Goal: Find specific page/section: Find specific page/section

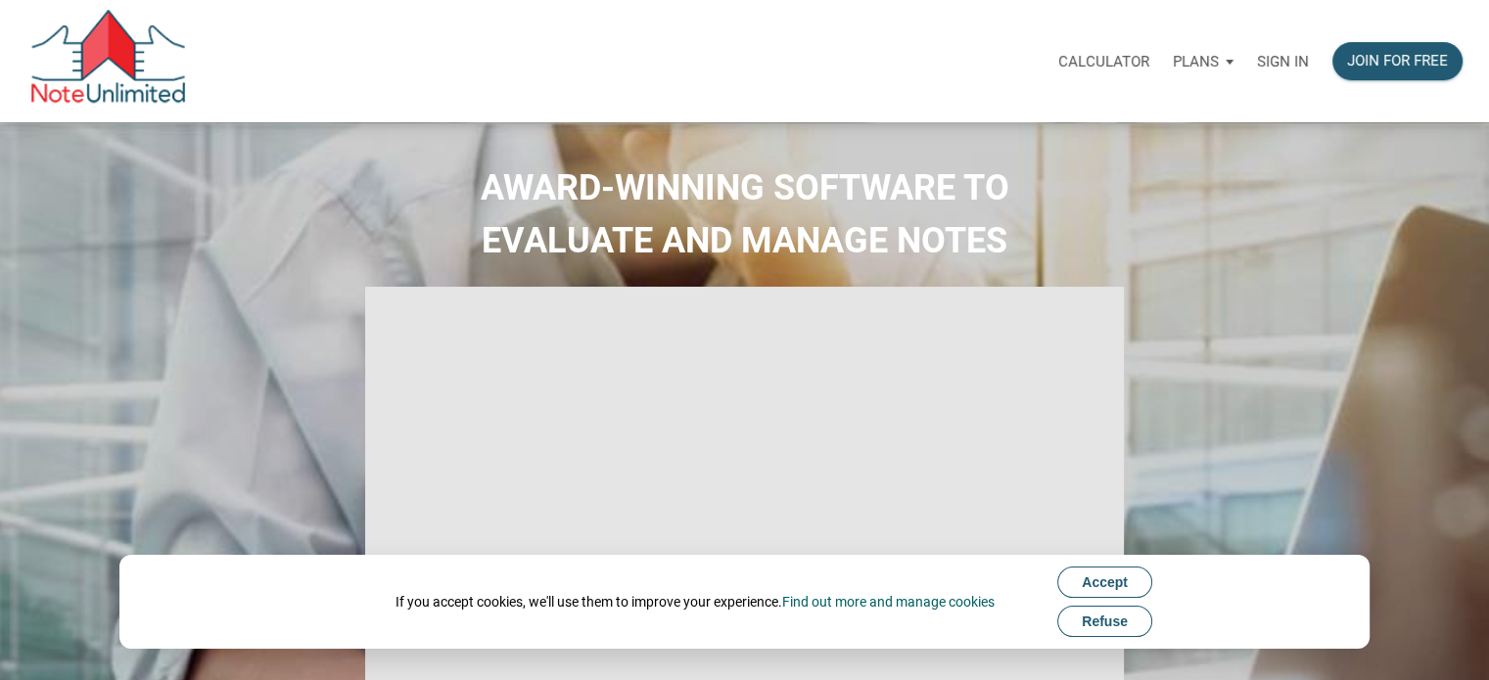
click at [1268, 65] on p "Sign in" at bounding box center [1283, 62] width 52 height 18
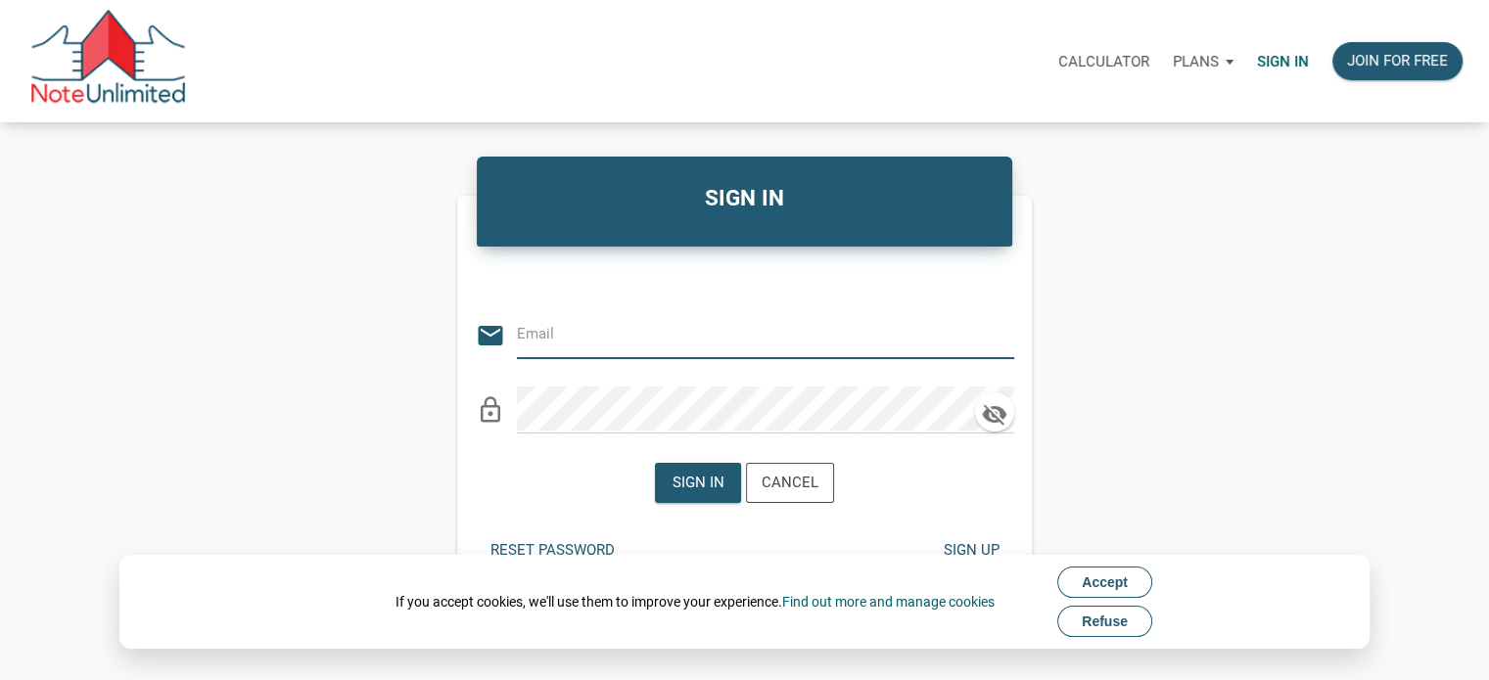
type input "Keith@benchmark-tax.com"
click at [702, 488] on div "Sign in" at bounding box center [698, 483] width 52 height 23
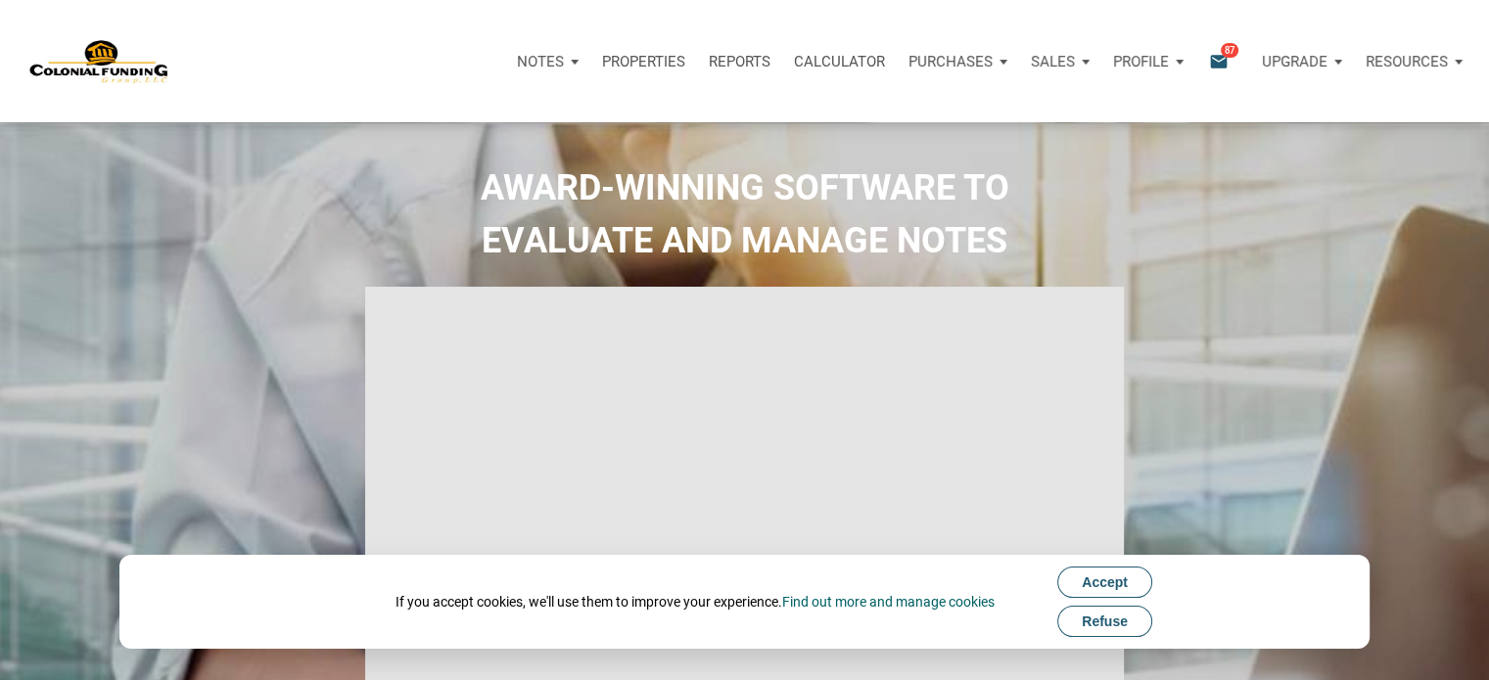
type input "Introduction to new features"
select select
click at [548, 56] on p "Notes" at bounding box center [540, 62] width 47 height 18
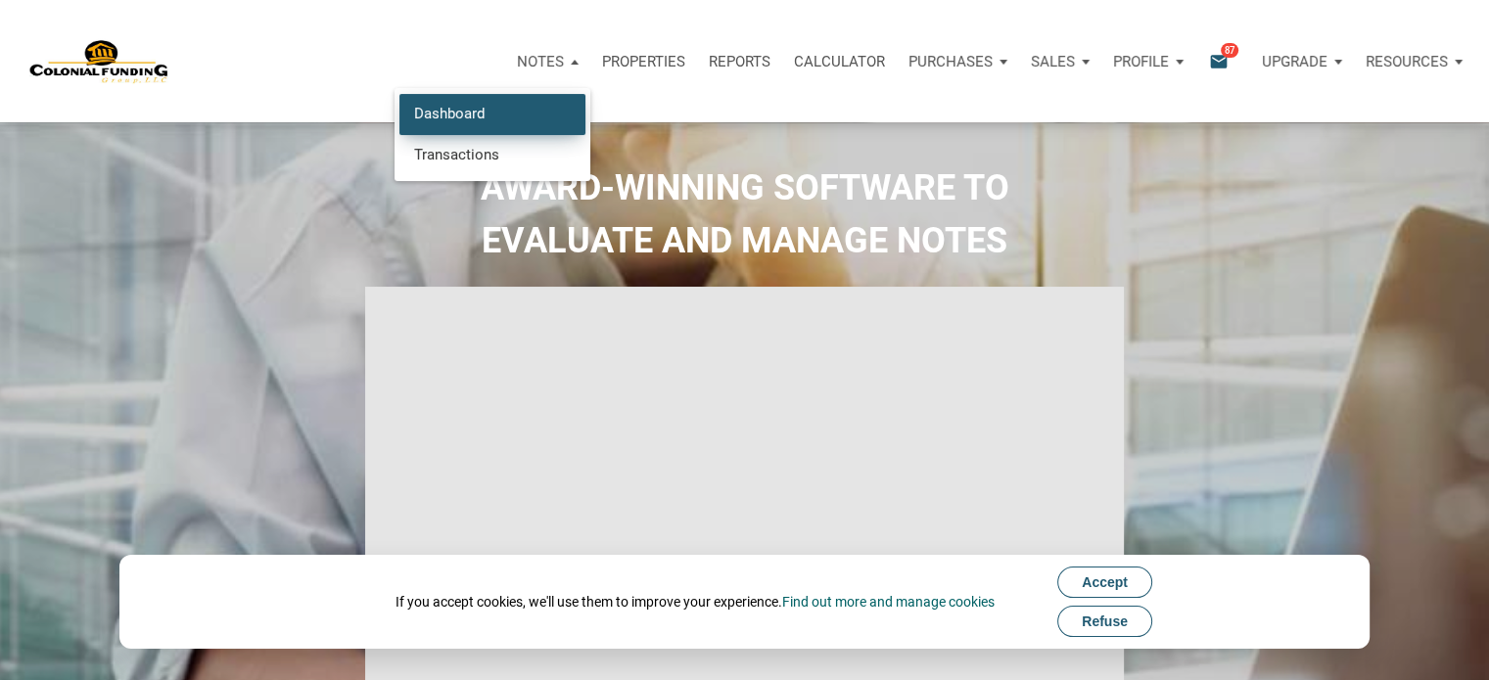
click at [467, 106] on link "Dashboard" at bounding box center [492, 114] width 186 height 40
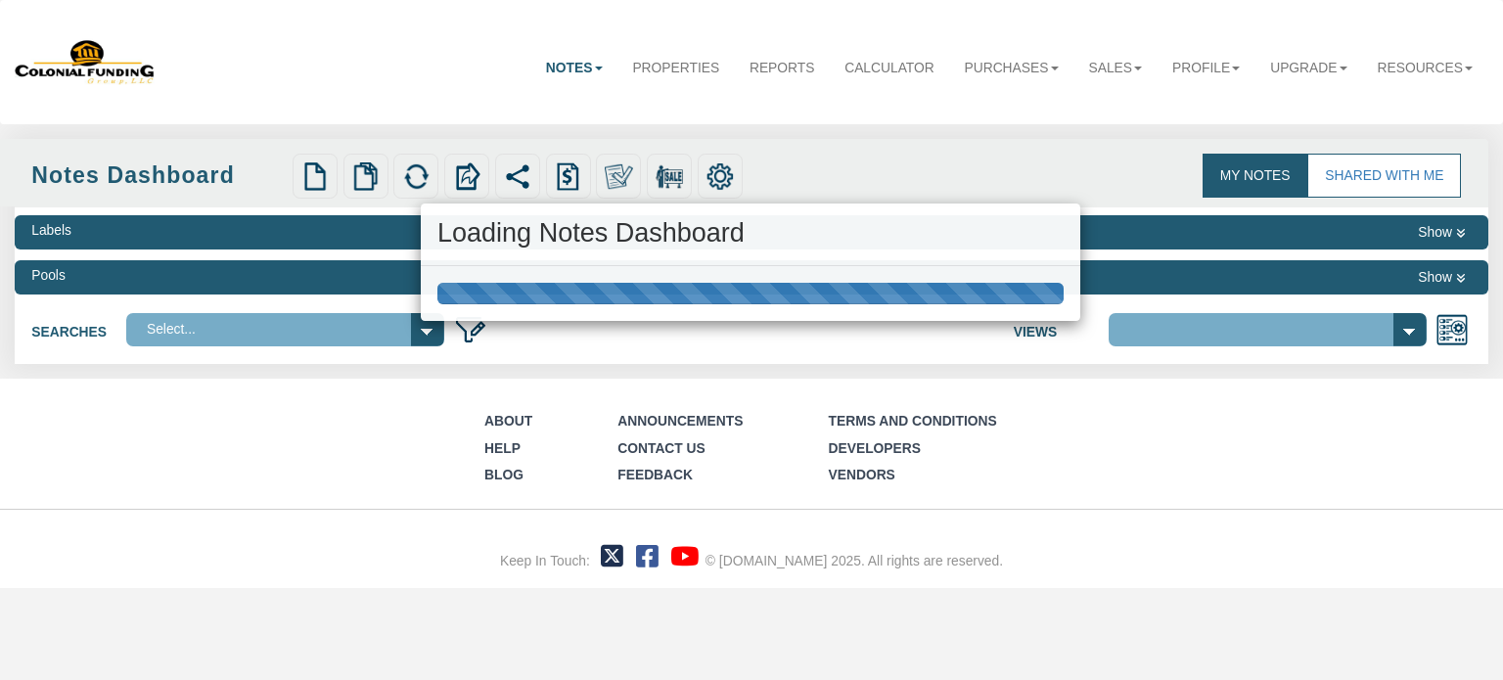
select select "316"
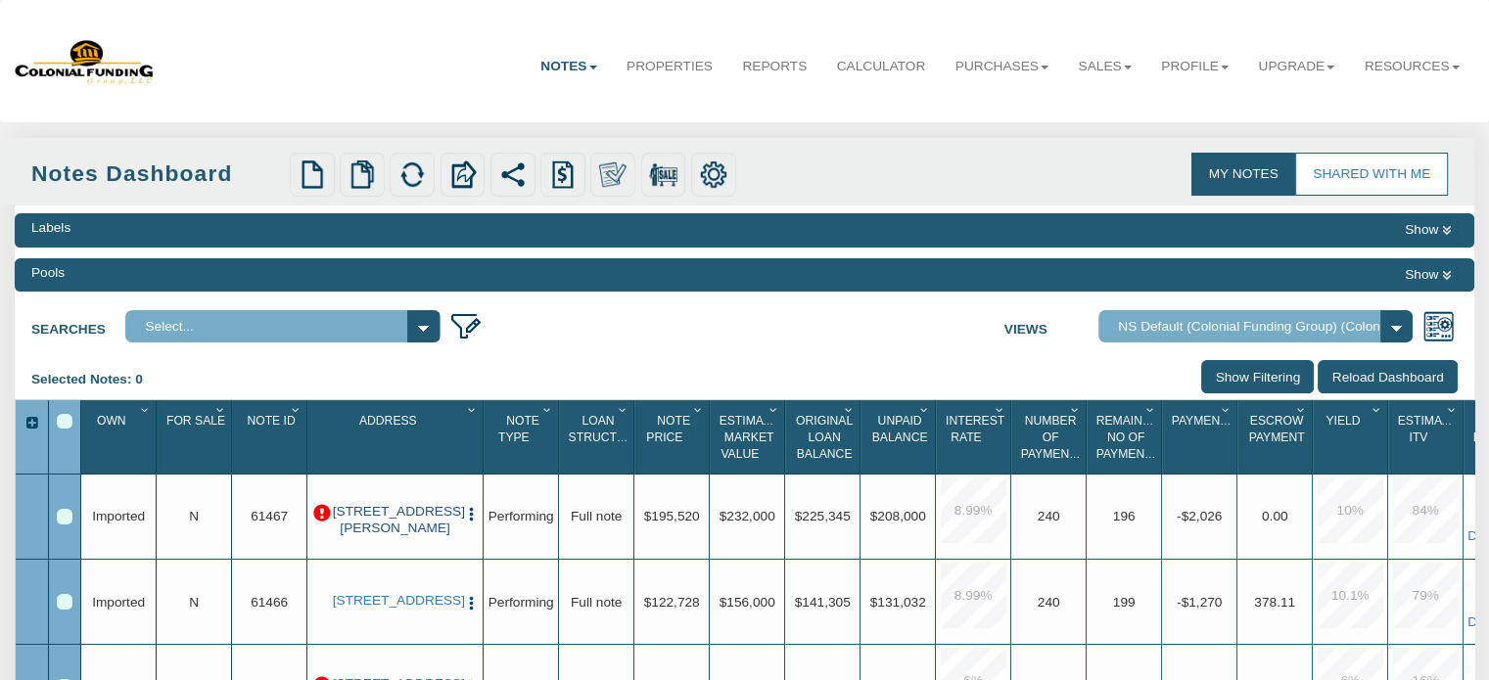
click at [399, 525] on link "[STREET_ADDRESS][PERSON_NAME]" at bounding box center [395, 520] width 125 height 32
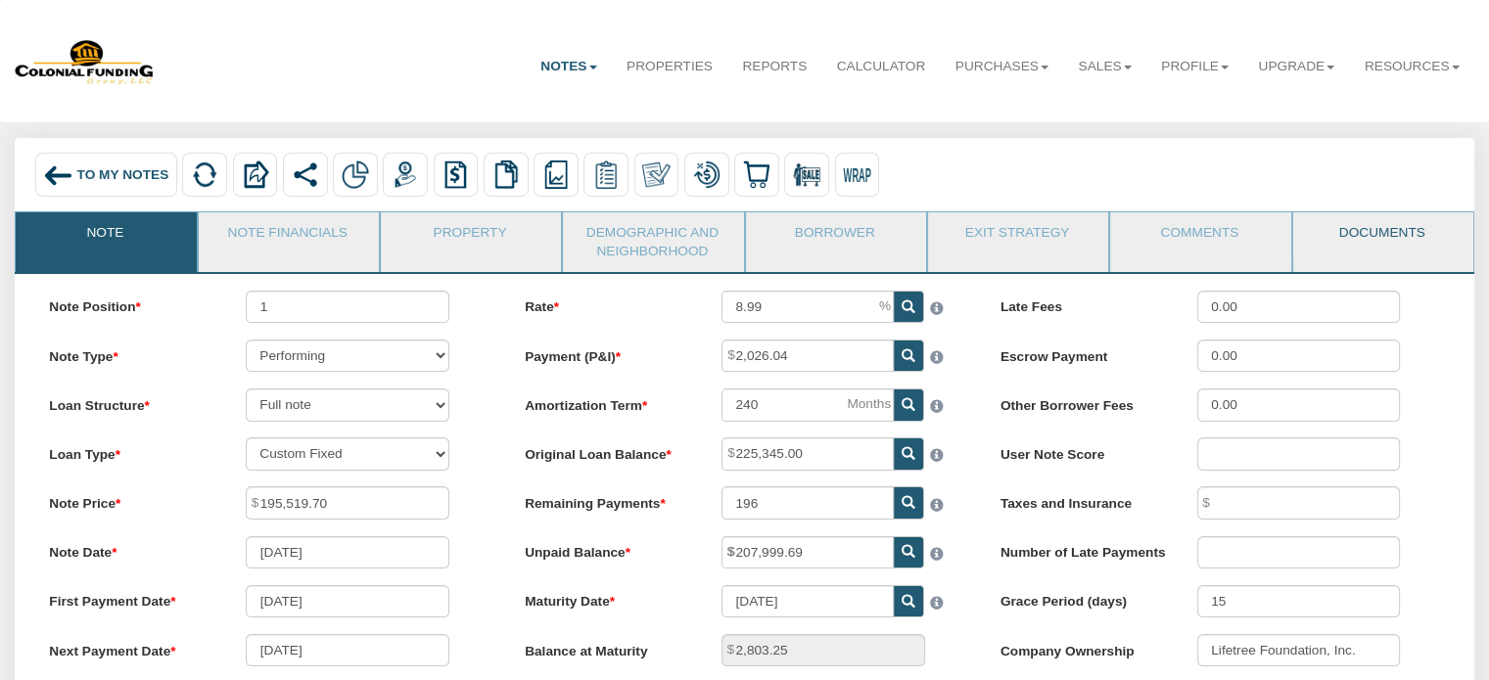
click at [1365, 227] on link "Documents" at bounding box center [1382, 236] width 178 height 49
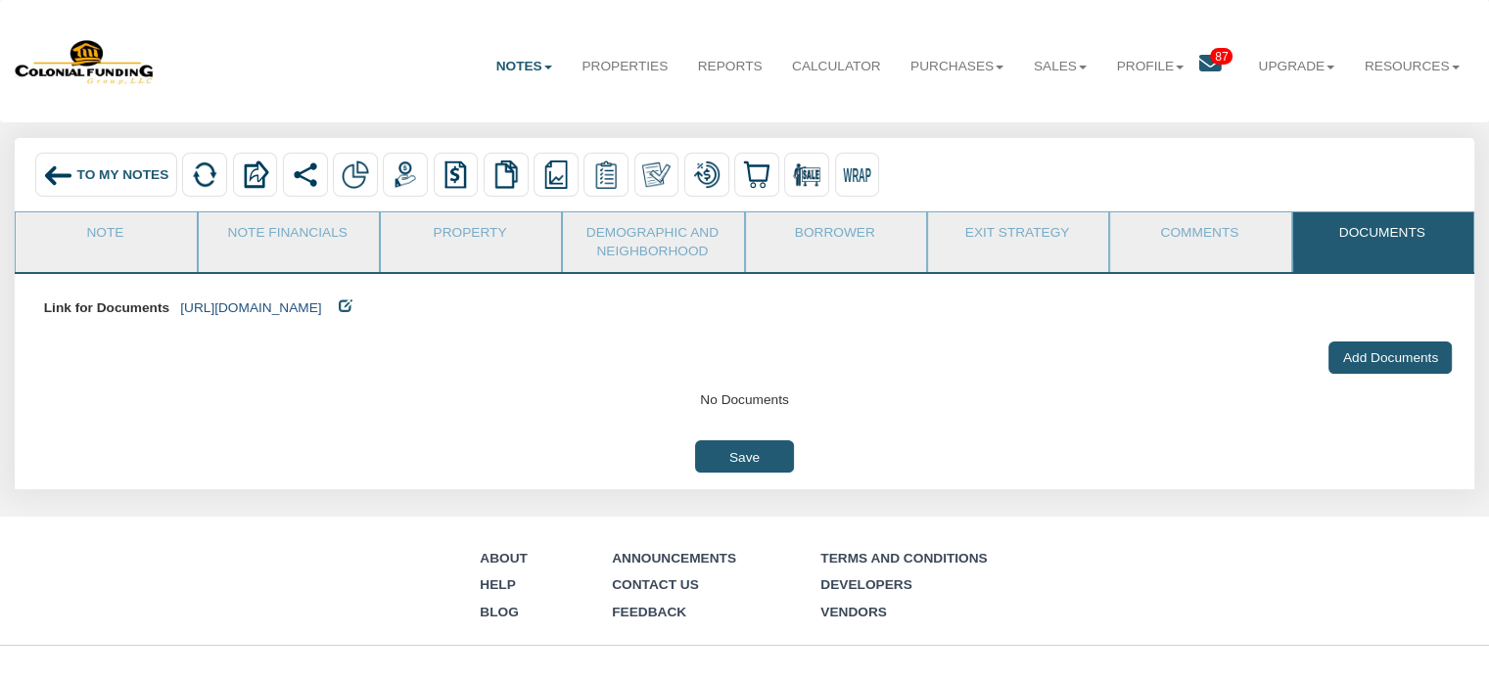
click at [321, 315] on link "[URL][DOMAIN_NAME]" at bounding box center [250, 307] width 141 height 15
